Goal: Transaction & Acquisition: Purchase product/service

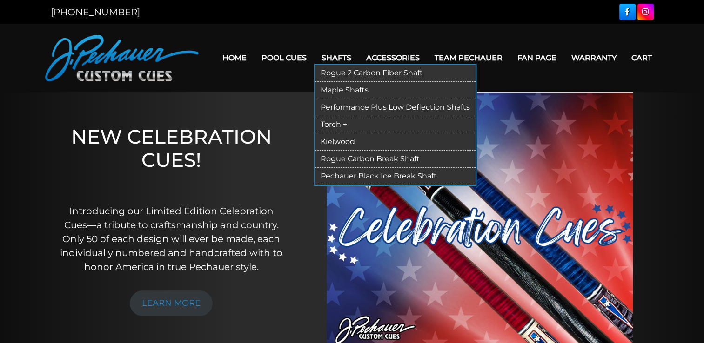
click at [341, 74] on link "Rogue 2 Carbon Fiber Shaft" at bounding box center [395, 73] width 160 height 17
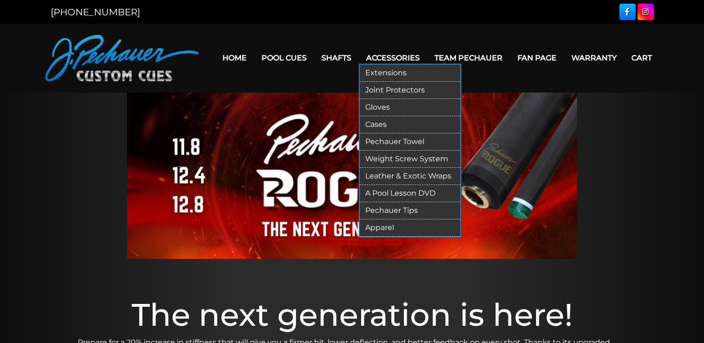
click at [381, 87] on link "Joint Protectors" at bounding box center [410, 90] width 100 height 17
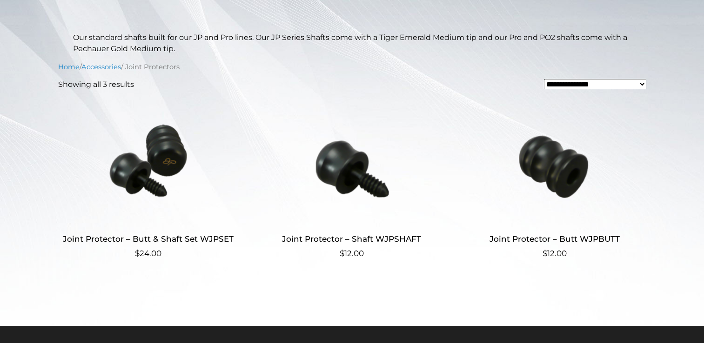
scroll to position [202, 0]
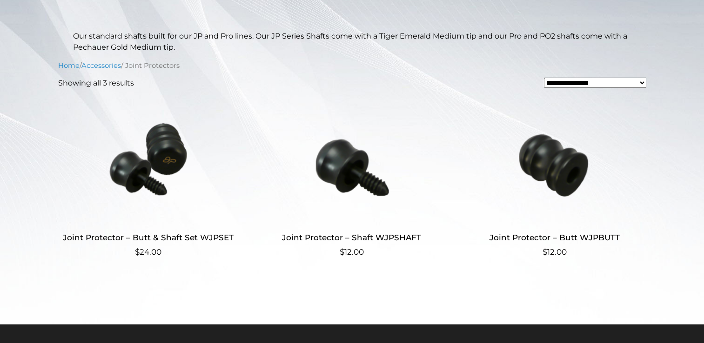
click at [160, 169] on img at bounding box center [148, 159] width 181 height 126
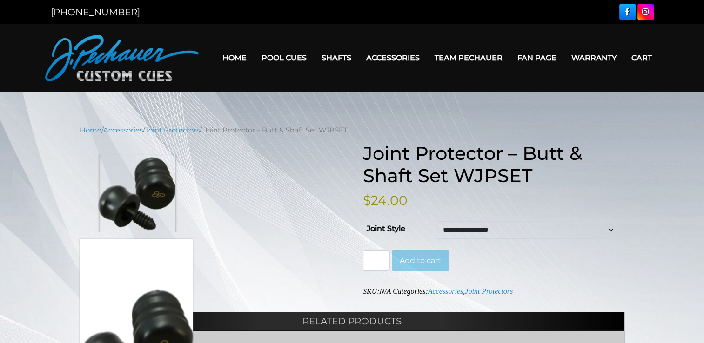
click at [137, 200] on img at bounding box center [136, 193] width 113 height 78
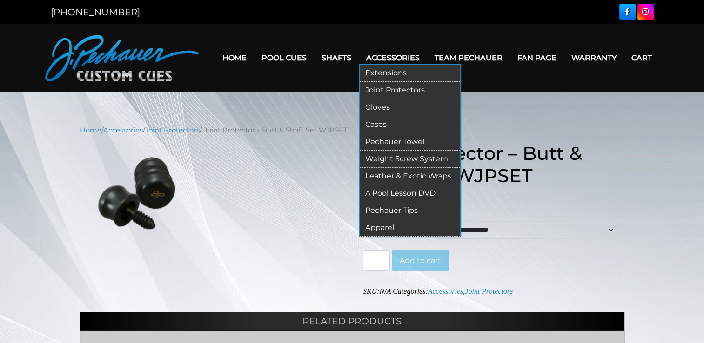
click at [381, 222] on link "Apparel" at bounding box center [410, 228] width 100 height 17
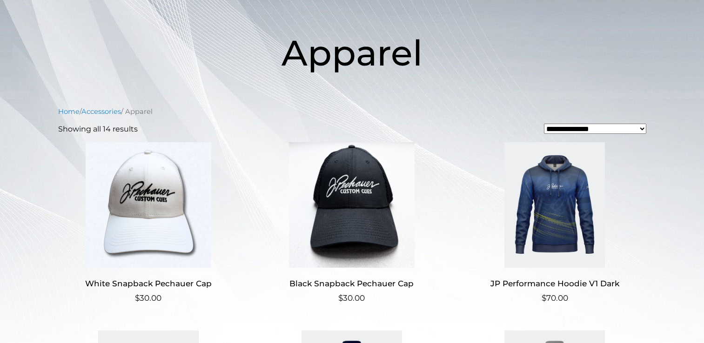
scroll to position [128, 0]
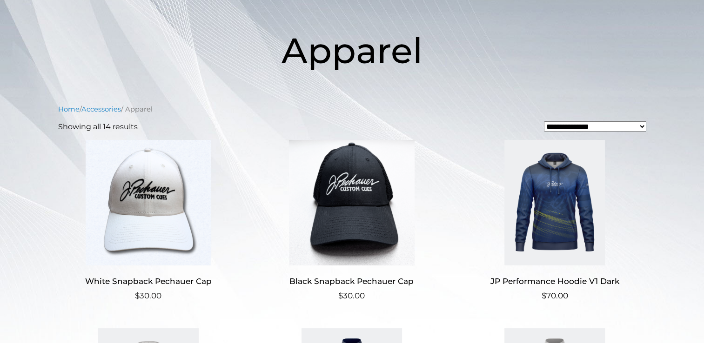
click at [362, 228] on img at bounding box center [351, 203] width 181 height 126
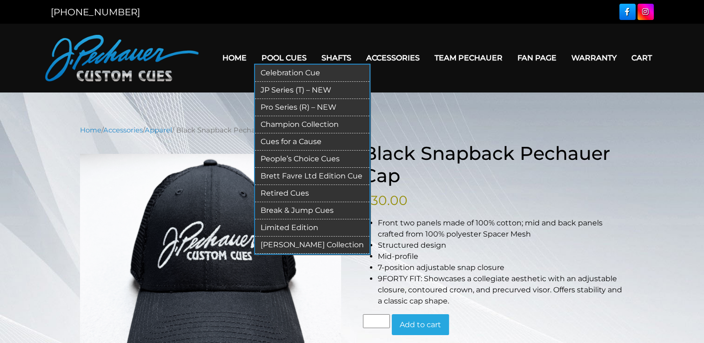
click at [282, 106] on link "Pro Series (R) – NEW" at bounding box center [312, 107] width 114 height 17
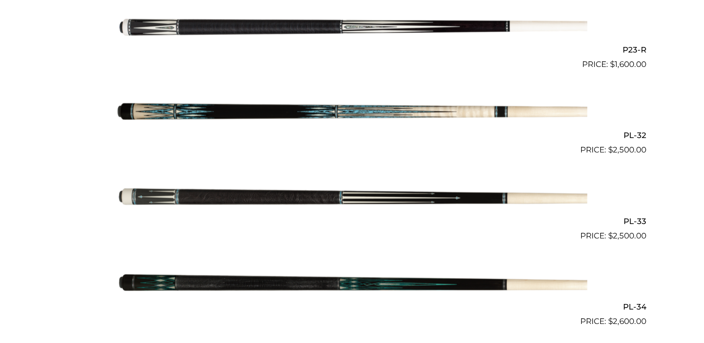
scroll to position [2208, 0]
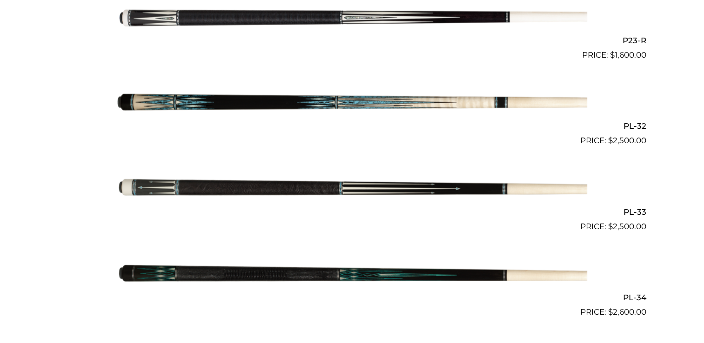
click at [301, 189] on img at bounding box center [352, 190] width 470 height 78
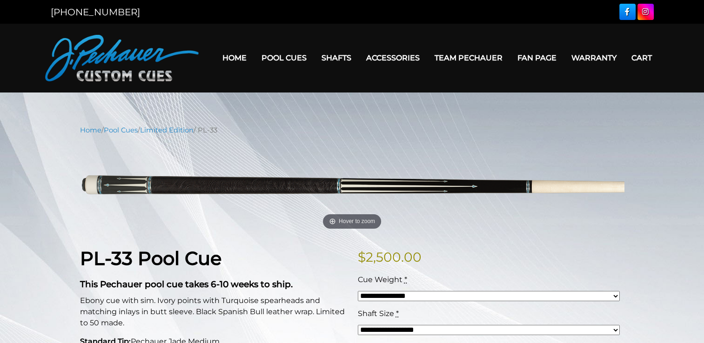
click at [301, 189] on img at bounding box center [352, 187] width 544 height 91
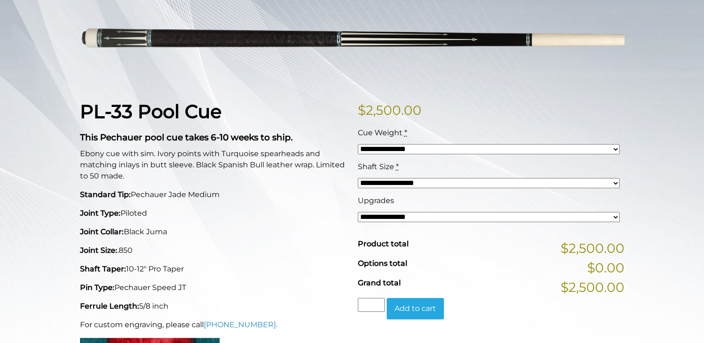
scroll to position [149, 0]
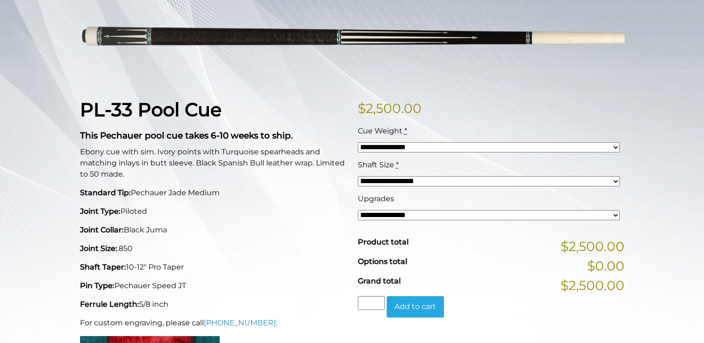
click at [614, 214] on select "**********" at bounding box center [489, 215] width 262 height 10
select select "*****"
click at [358, 210] on select "**********" at bounding box center [489, 215] width 262 height 10
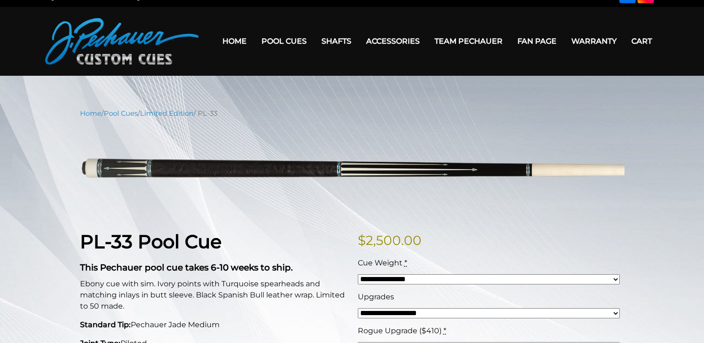
scroll to position [17, 0]
